Goal: Information Seeking & Learning: Find specific fact

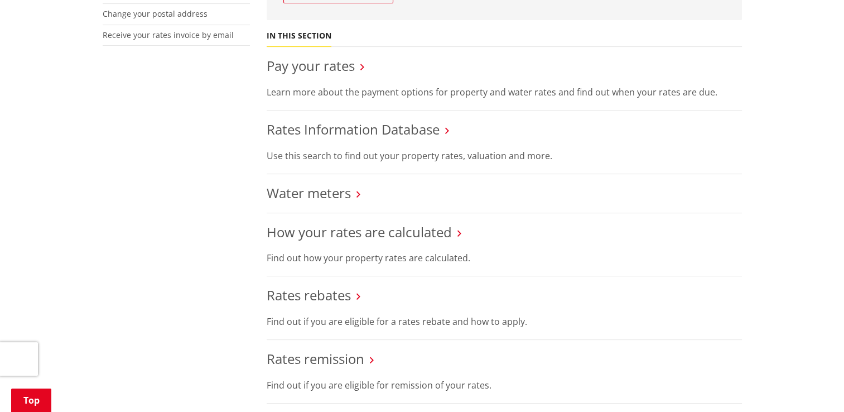
scroll to position [335, 0]
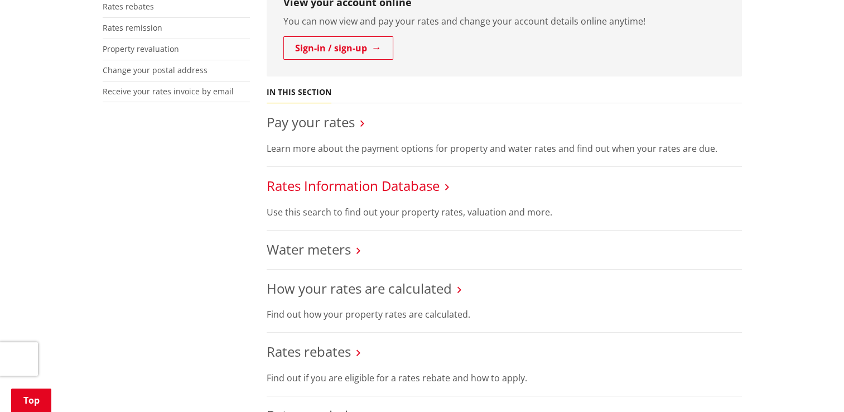
click at [335, 183] on link "Rates Information Database" at bounding box center [353, 185] width 173 height 18
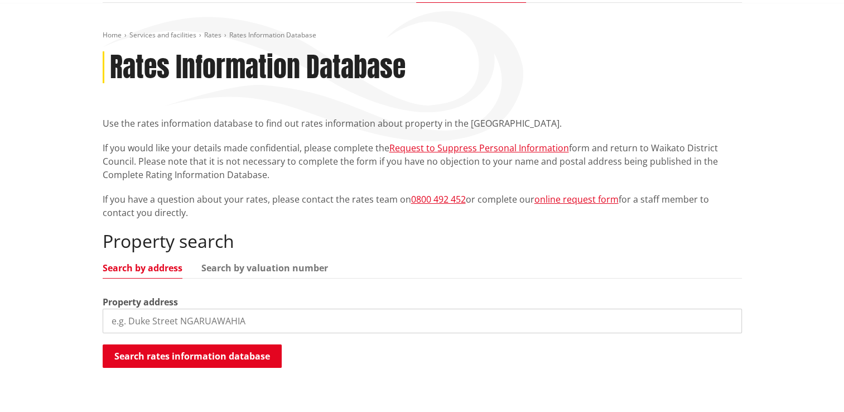
scroll to position [279, 0]
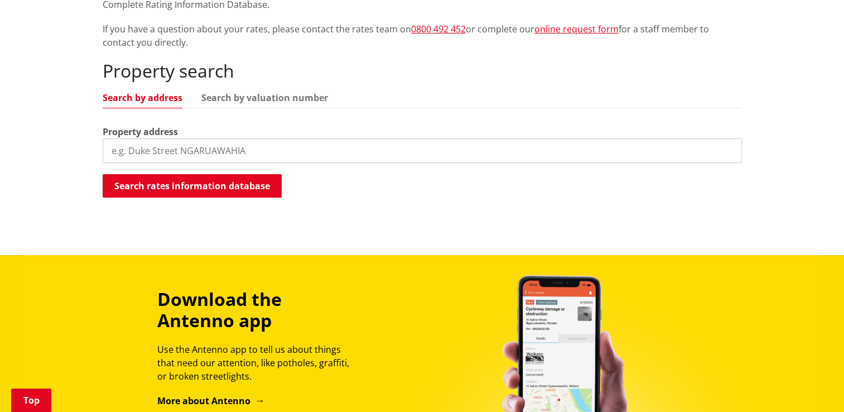
click at [279, 151] on input "search" at bounding box center [422, 150] width 639 height 25
drag, startPoint x: 138, startPoint y: 151, endPoint x: 32, endPoint y: 157, distance: 106.1
click at [59, 152] on div "Home Services and facilities Rates Rates Information Database Rates Information…" at bounding box center [422, 44] width 844 height 422
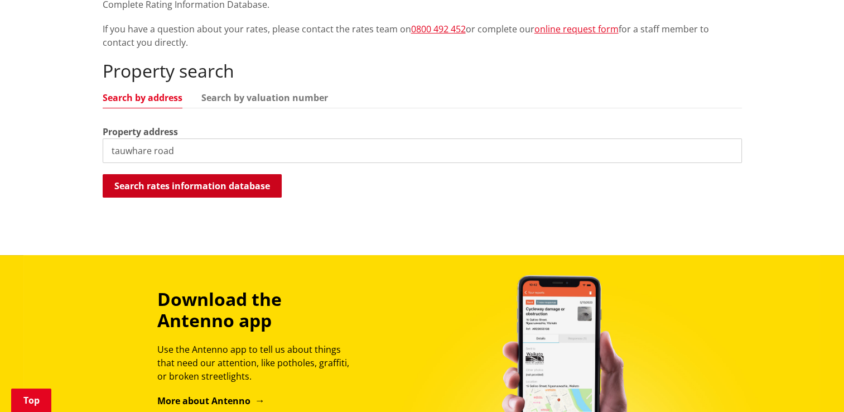
click at [190, 181] on button "Search rates information database" at bounding box center [192, 185] width 179 height 23
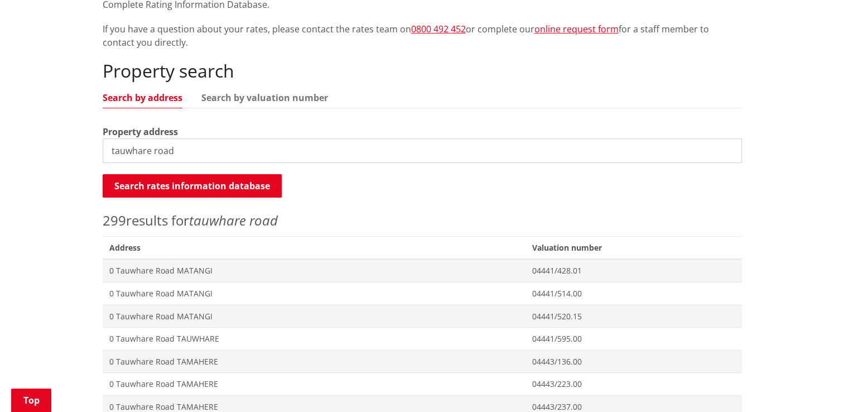
click at [104, 151] on input "tauwhare road" at bounding box center [422, 150] width 639 height 25
type input "1142a tauwhare road"
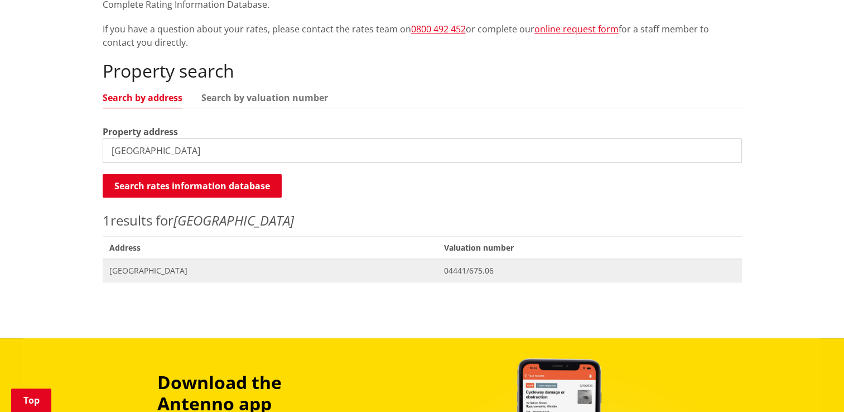
click at [215, 263] on span "Address 1142A Tauwhare Road TAUWHARE" at bounding box center [270, 270] width 335 height 23
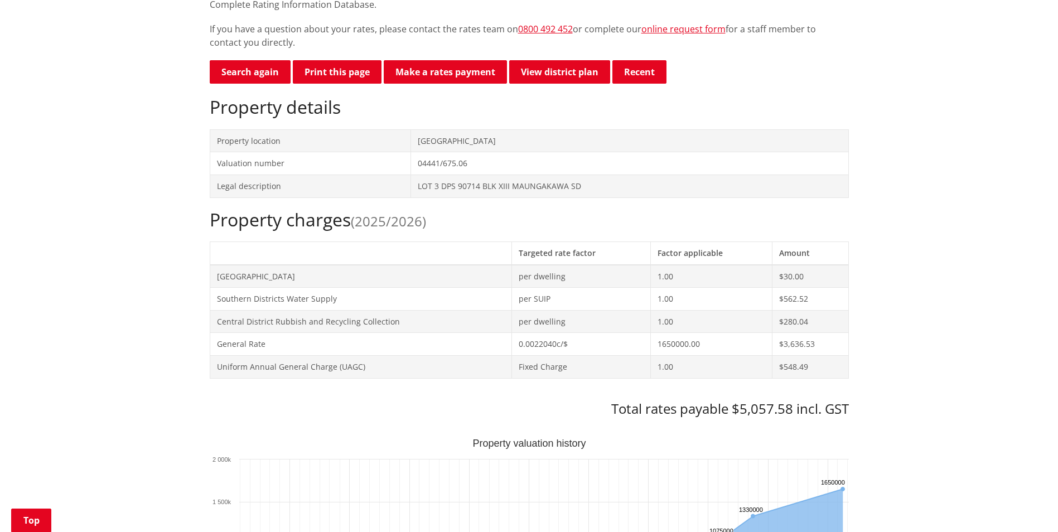
scroll to position [223, 0]
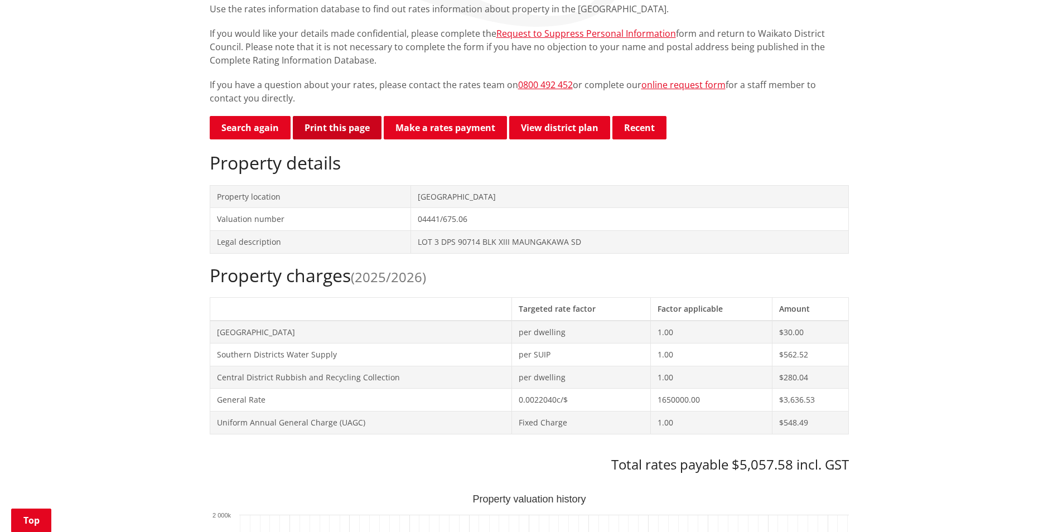
click at [347, 129] on button "Print this page" at bounding box center [337, 127] width 89 height 23
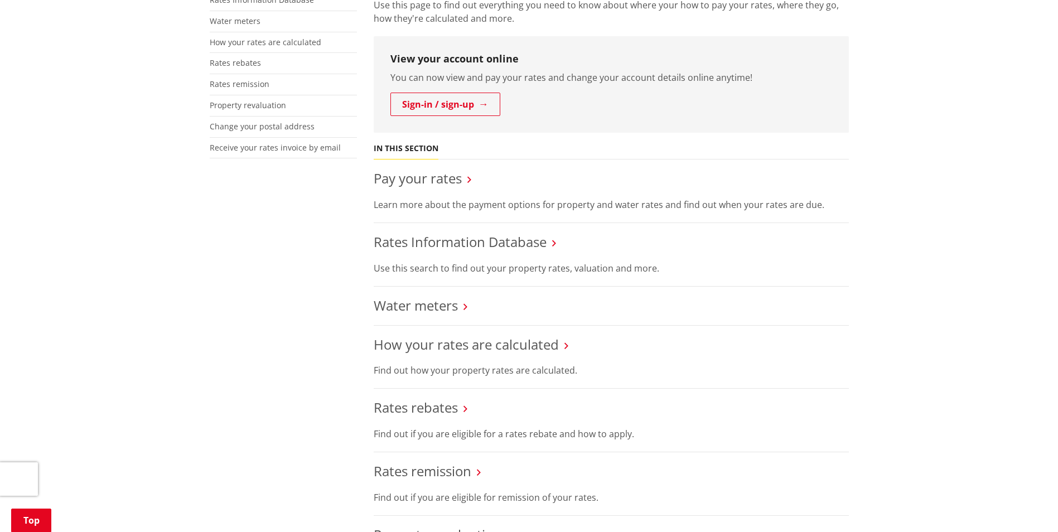
scroll to position [279, 0]
click at [446, 246] on link "Rates Information Database" at bounding box center [460, 241] width 173 height 18
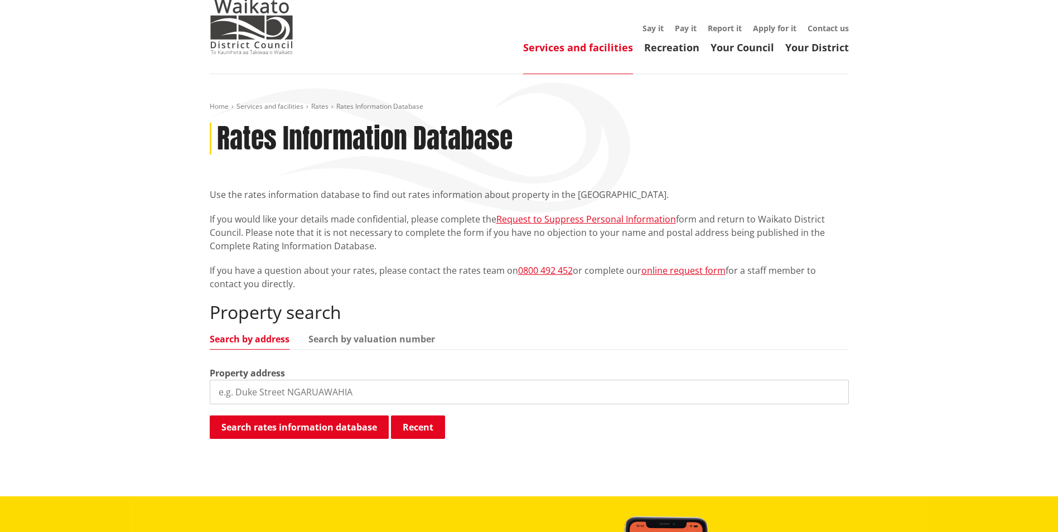
scroll to position [56, 0]
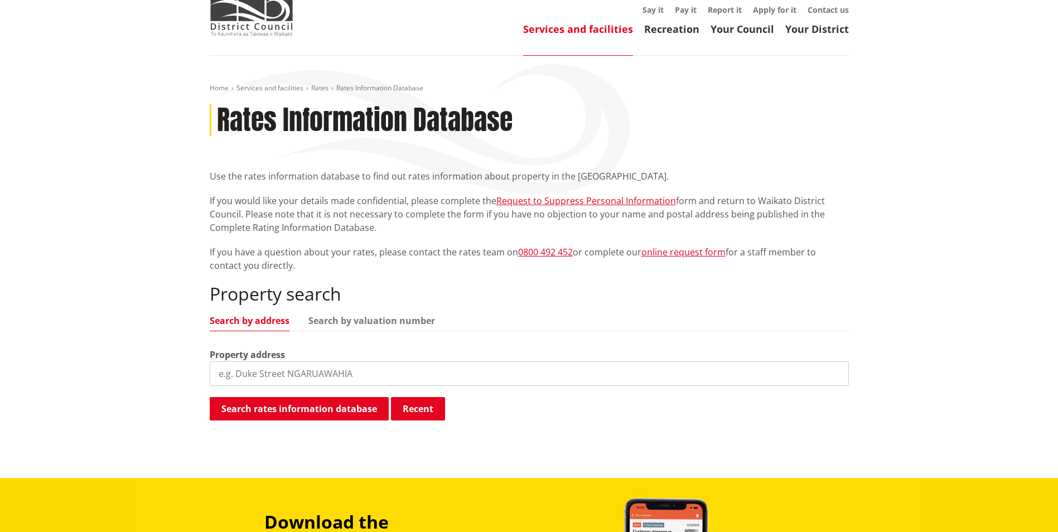
click at [262, 379] on input "search" at bounding box center [529, 373] width 639 height 25
type input "1142a tauwhare"
click at [276, 410] on button "Search rates information database" at bounding box center [299, 408] width 179 height 23
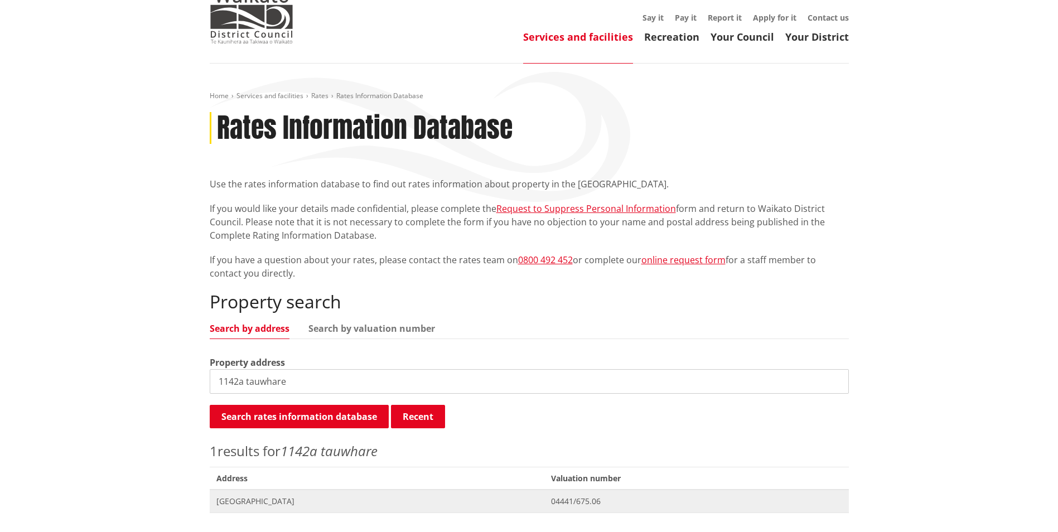
scroll to position [0, 0]
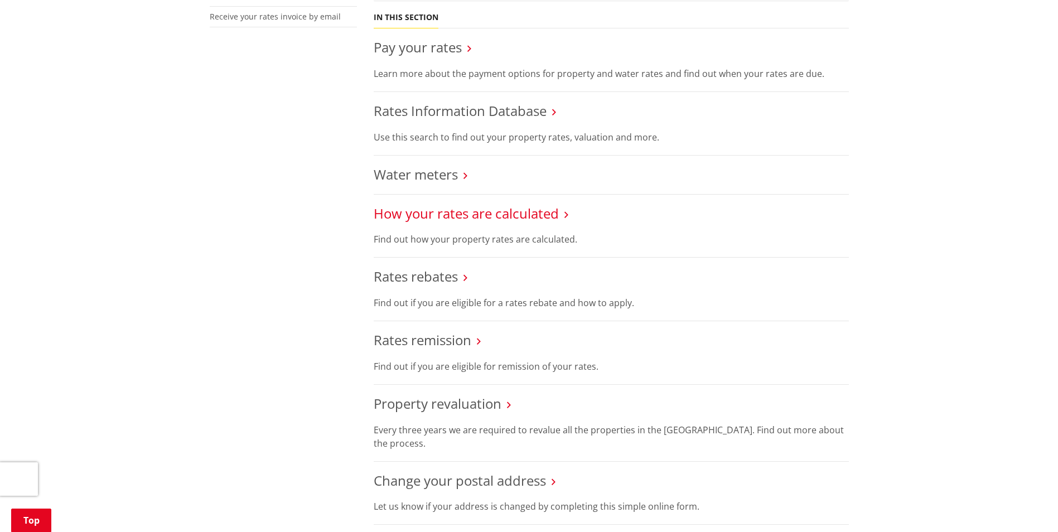
scroll to position [390, 0]
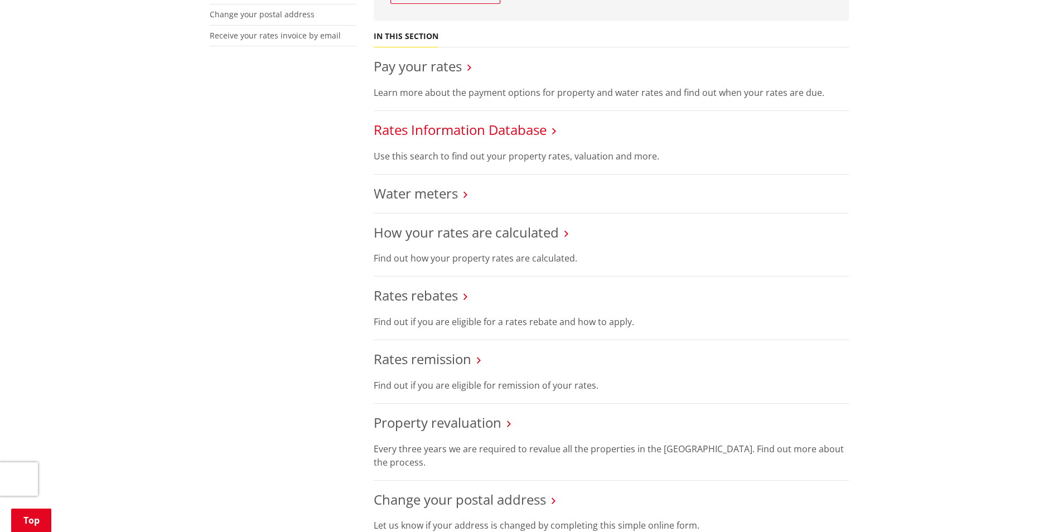
click at [480, 128] on link "Rates Information Database" at bounding box center [460, 129] width 173 height 18
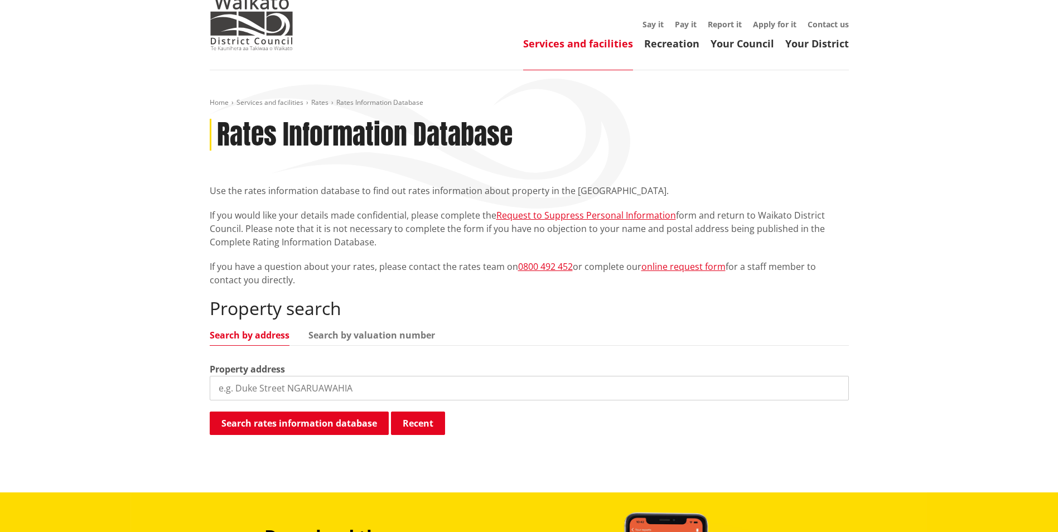
scroll to position [167, 0]
